Goal: Transaction & Acquisition: Book appointment/travel/reservation

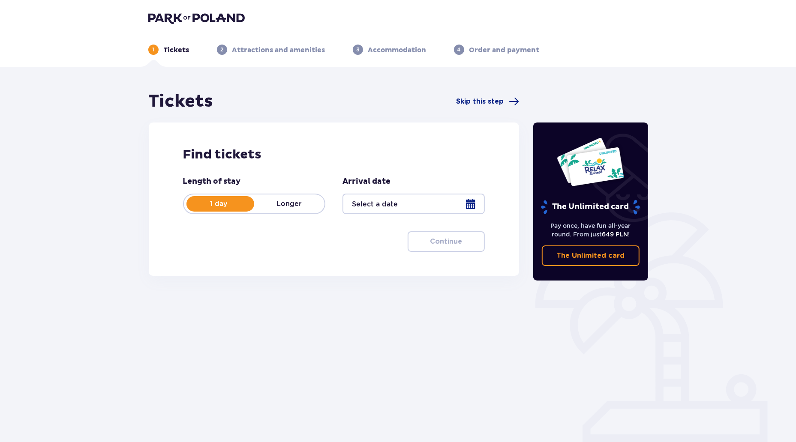
click at [373, 204] on div at bounding box center [414, 204] width 142 height 21
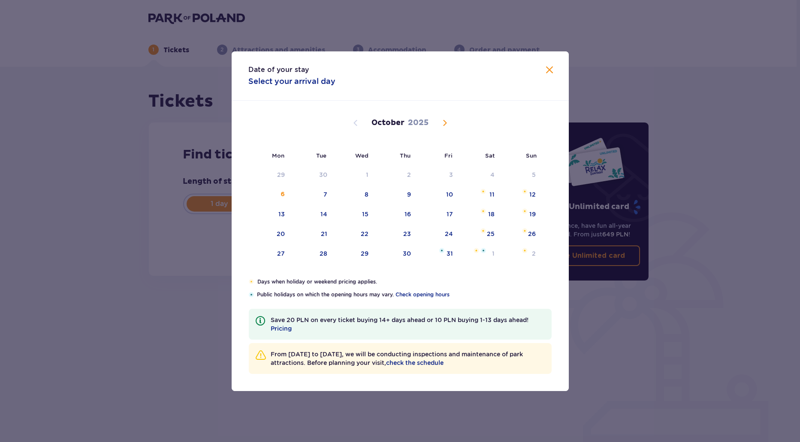
drag, startPoint x: 274, startPoint y: 257, endPoint x: 556, endPoint y: 277, distance: 282.8
click at [274, 258] on div "27" at bounding box center [270, 254] width 42 height 19
type input "27.10.25"
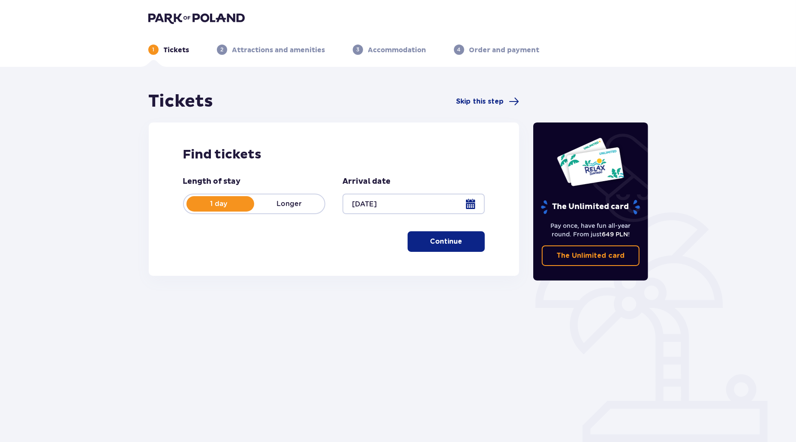
click at [418, 229] on div "Length of stay 1 day Longer Arrival date 27.10.25 Continue Proceed to ticket co…" at bounding box center [334, 214] width 302 height 75
click at [419, 236] on button "Continue" at bounding box center [446, 242] width 77 height 21
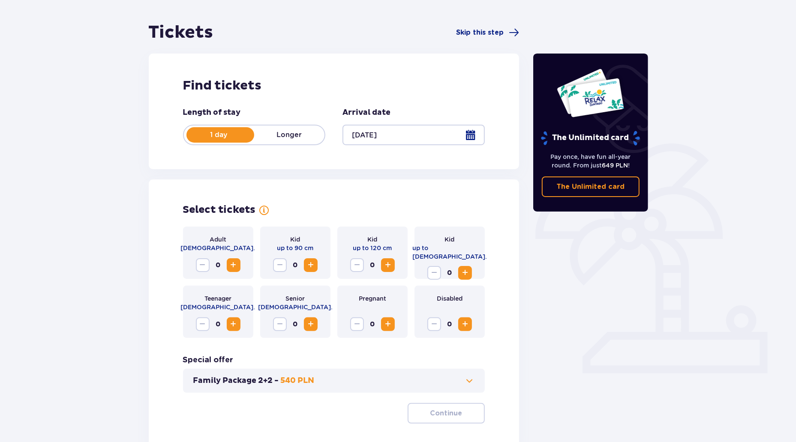
scroll to position [126, 0]
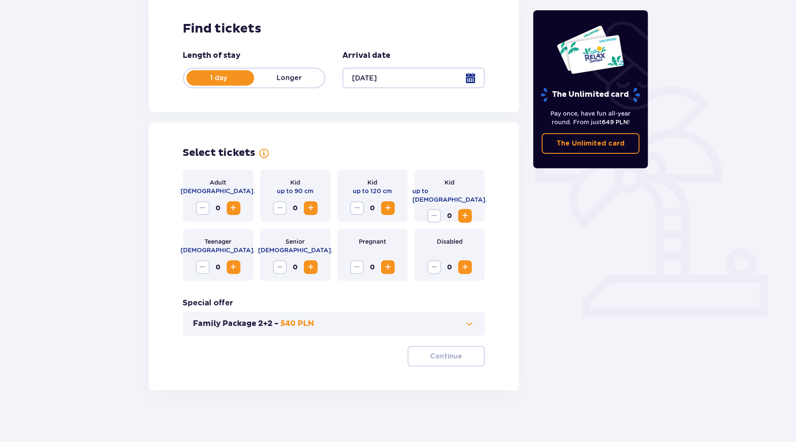
click at [229, 206] on span "Increase" at bounding box center [234, 208] width 10 height 10
click at [442, 353] on p "Continue" at bounding box center [446, 356] width 32 height 9
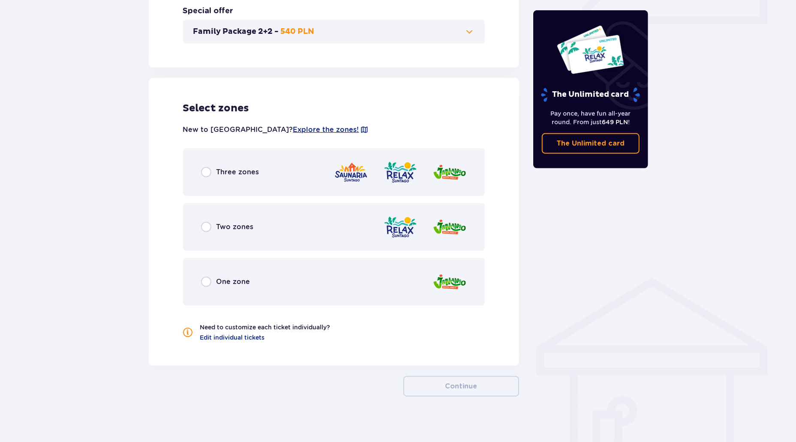
scroll to position [424, 0]
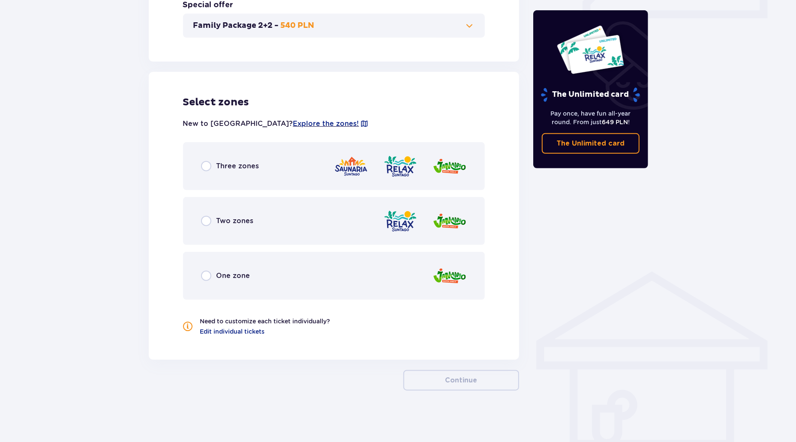
click at [484, 298] on div "Select zones New to Suntago? Explore the zones! Three zones Two zones One zone …" at bounding box center [334, 216] width 371 height 288
click at [211, 328] on span "Edit individual tickets" at bounding box center [232, 332] width 65 height 9
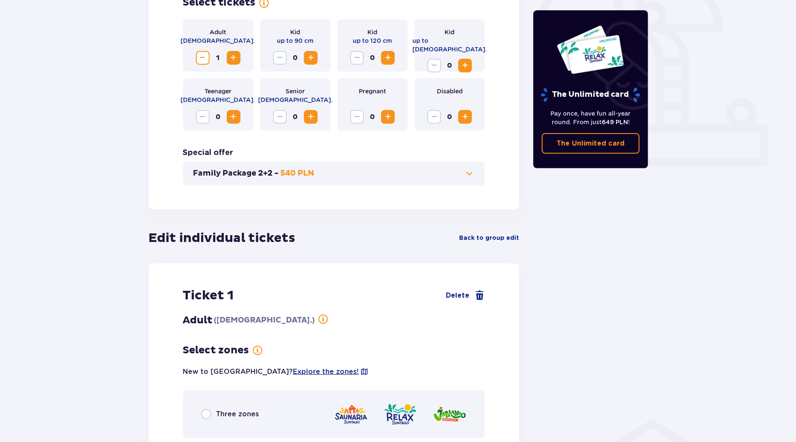
scroll to position [261, 0]
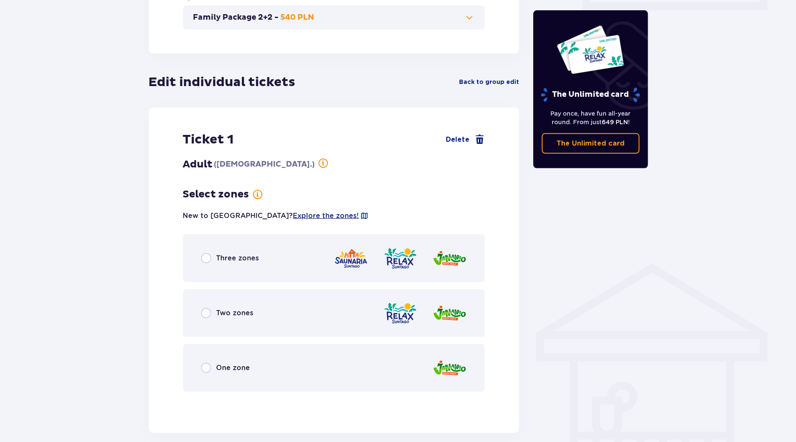
click at [257, 258] on span "Three zones" at bounding box center [238, 258] width 43 height 9
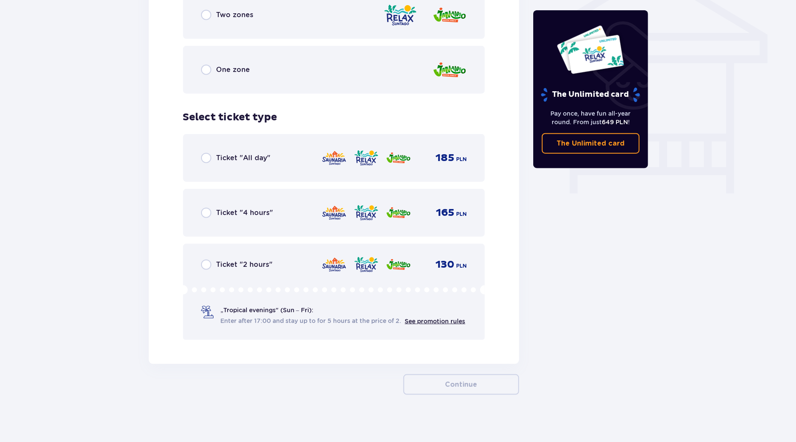
scroll to position [735, 0]
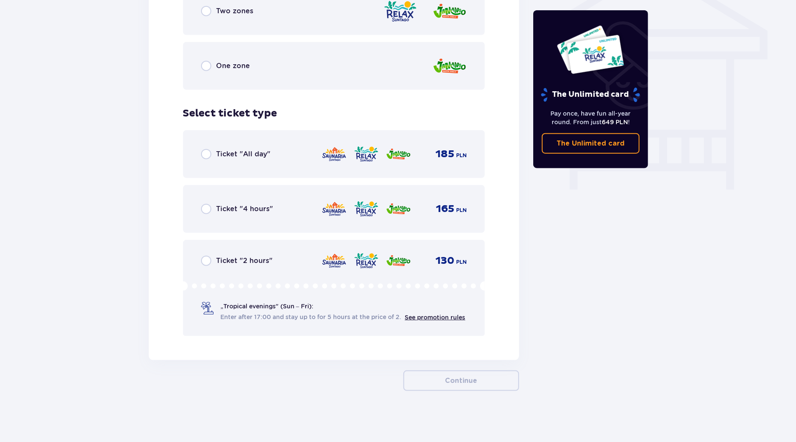
click at [255, 259] on span "Ticket "2 hours"" at bounding box center [245, 260] width 57 height 9
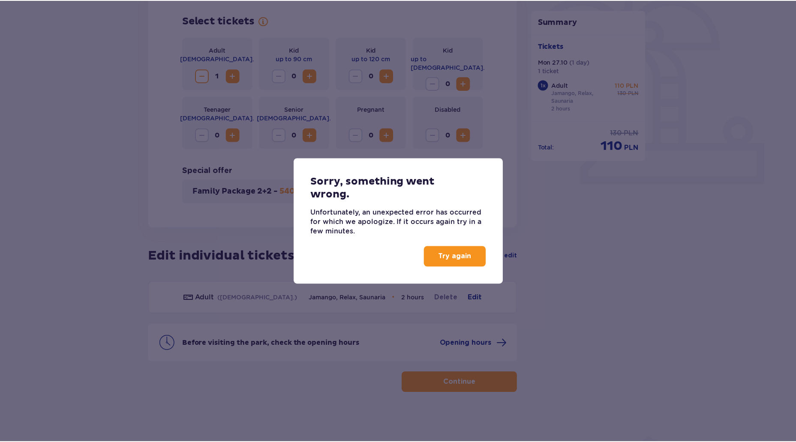
scroll to position [260, 0]
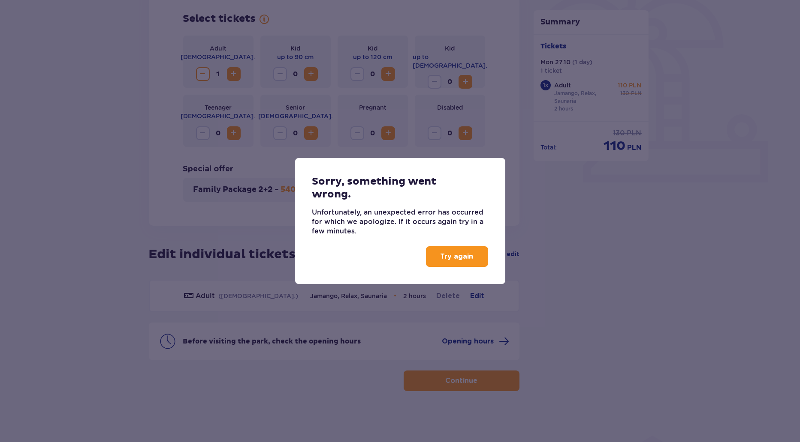
click at [457, 259] on p "Try again" at bounding box center [456, 256] width 33 height 9
